Goal: Download file/media

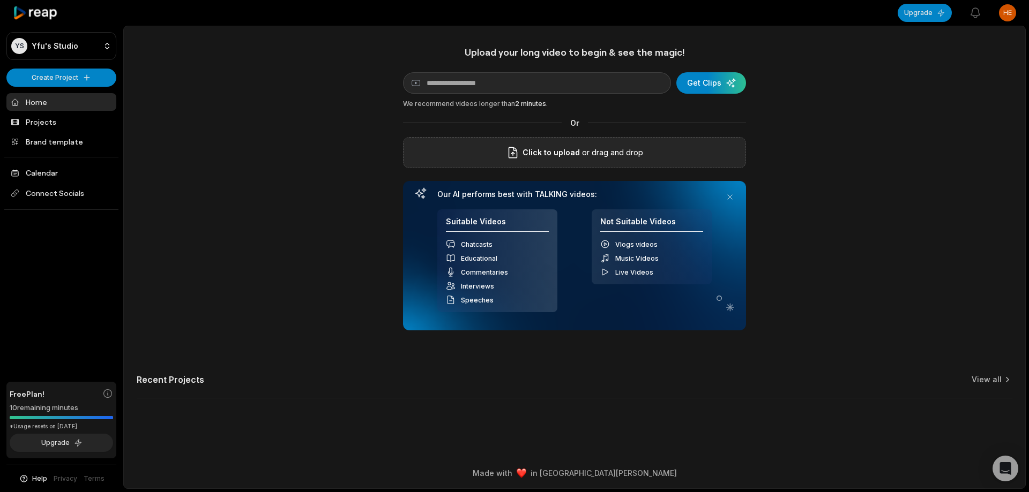
click at [505, 155] on div "Click to upload or drag and drop" at bounding box center [574, 152] width 343 height 31
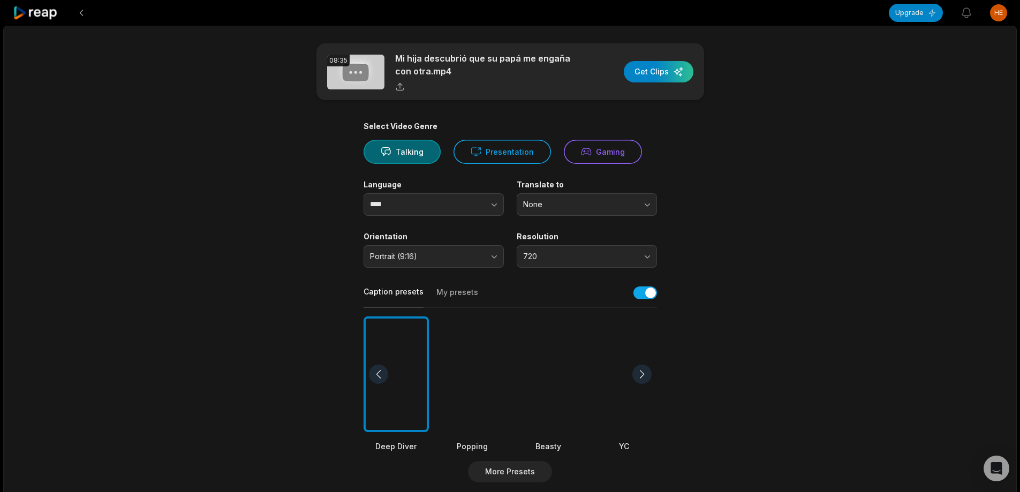
click at [551, 366] on div at bounding box center [548, 375] width 65 height 116
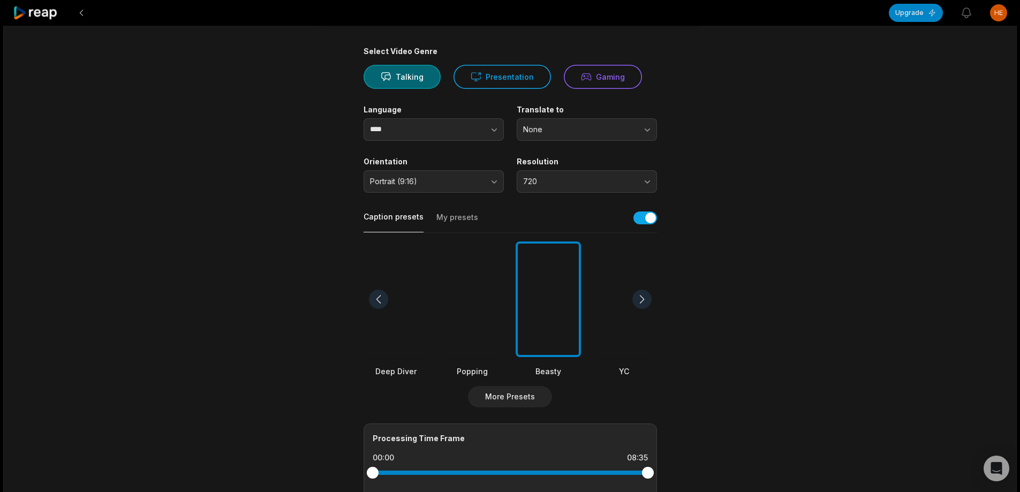
scroll to position [161, 0]
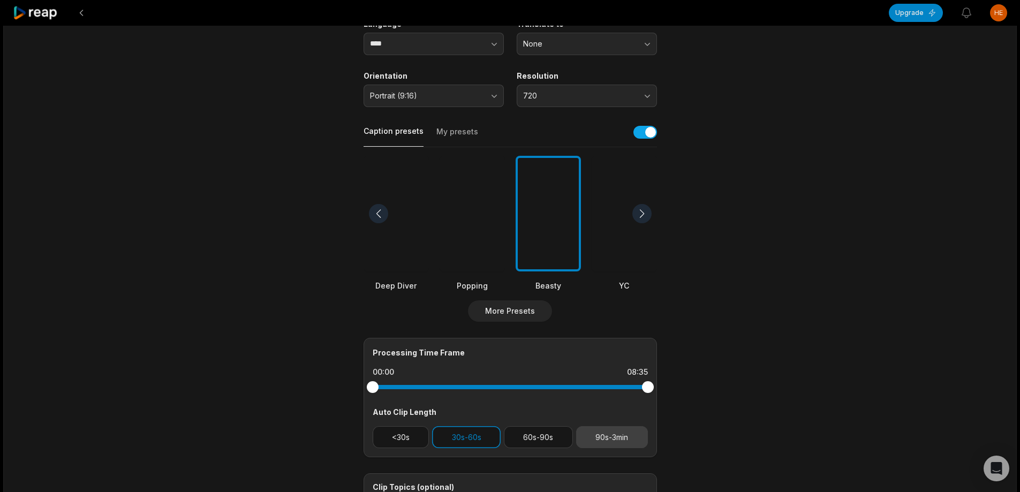
click at [631, 438] on button "90s-3min" at bounding box center [612, 437] width 72 height 22
click at [474, 452] on div "Processing Time Frame 00:00 08:35 Auto Clip Length <30s 30s-60s 60s-90s 90s-3min" at bounding box center [511, 397] width 294 height 119
click at [473, 442] on button "30s-60s" at bounding box center [466, 437] width 69 height 22
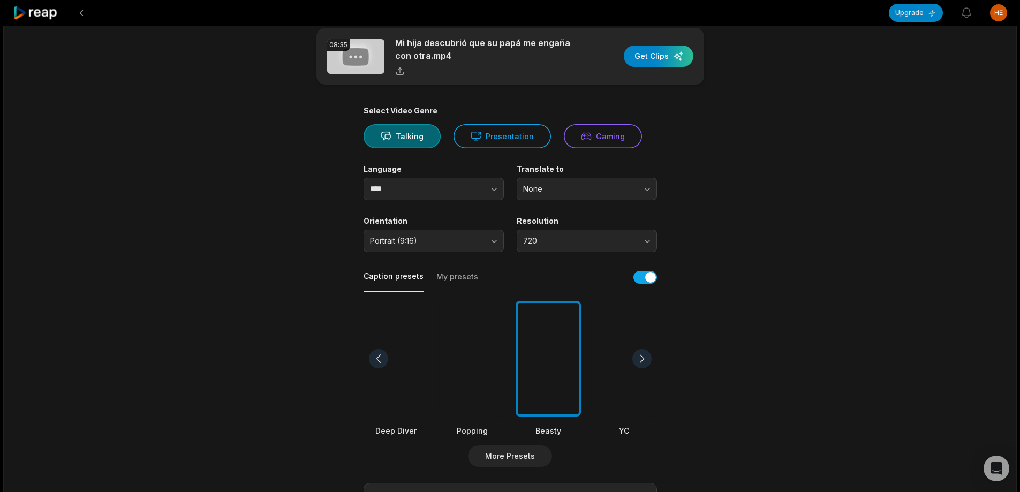
scroll to position [0, 0]
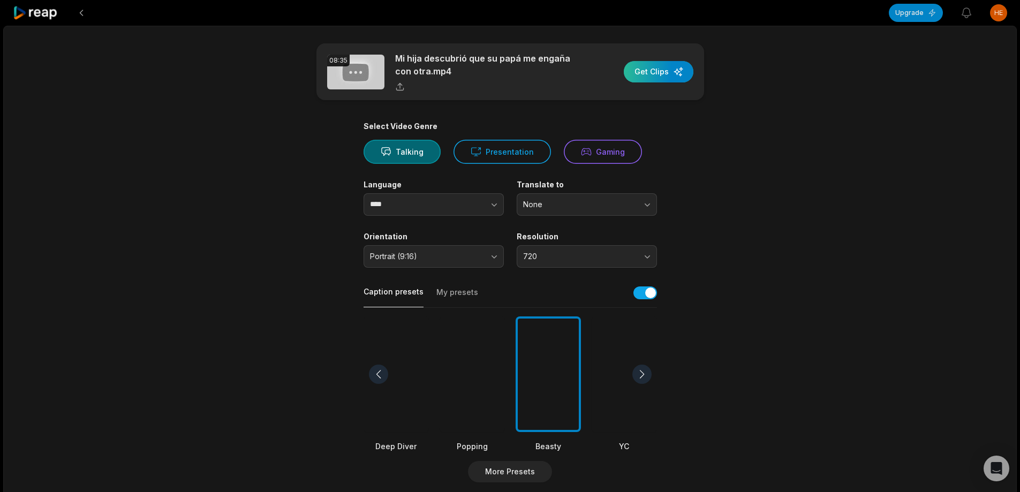
click at [659, 73] on div "button" at bounding box center [659, 71] width 70 height 21
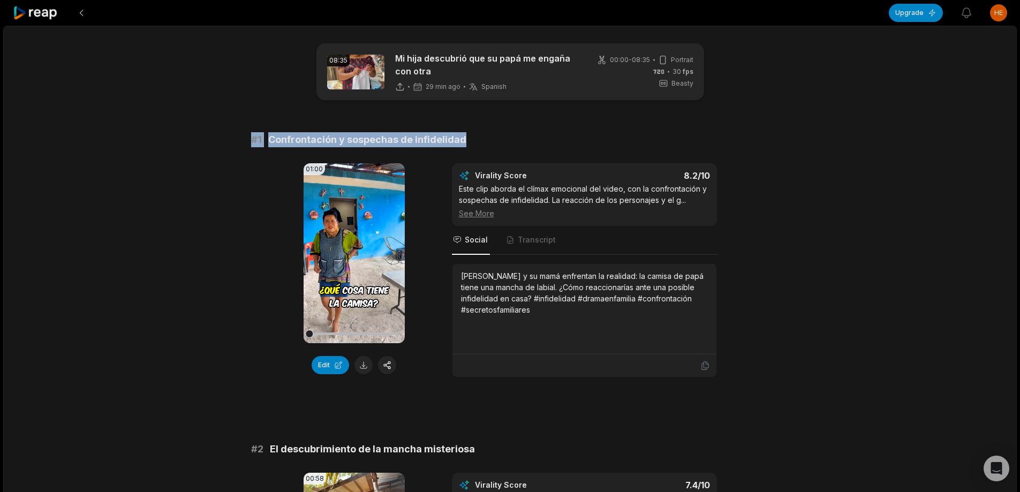
drag, startPoint x: 233, startPoint y: 144, endPoint x: 509, endPoint y: 141, distance: 276.4
copy div "# 1 Confrontación y sospechas de infidelidad"
click at [364, 367] on button at bounding box center [364, 365] width 18 height 18
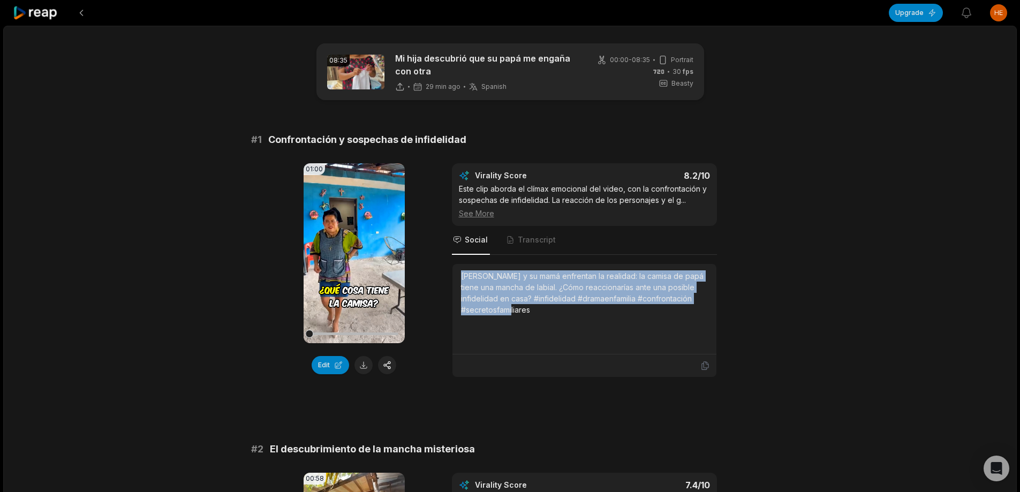
drag, startPoint x: 461, startPoint y: 275, endPoint x: 571, endPoint y: 322, distance: 120.2
click at [571, 322] on div "[PERSON_NAME] y su mamá enfrentan la realidad: la camisa de papá tiene una manc…" at bounding box center [584, 309] width 247 height 77
copy div "[PERSON_NAME] y su mamá enfrentan la realidad: la camisa de papá tiene una manc…"
